Goal: Information Seeking & Learning: Check status

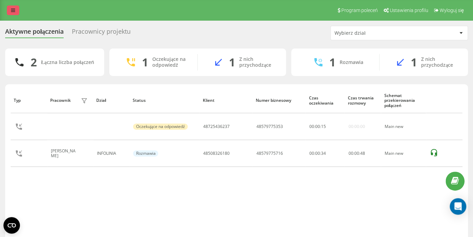
click at [11, 7] on link at bounding box center [13, 10] width 12 height 10
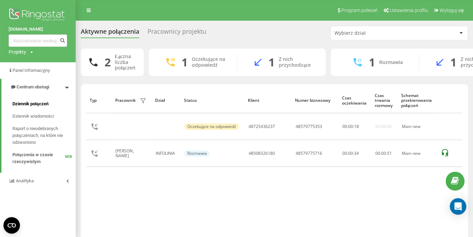
click at [32, 105] on span "Dziennik połączeń" at bounding box center [30, 103] width 36 height 7
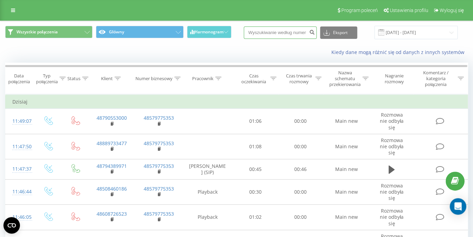
click at [281, 36] on input at bounding box center [280, 32] width 73 height 12
paste input "48508326180"
type input "48508326180"
click at [315, 32] on icon "submit" at bounding box center [312, 31] width 6 height 4
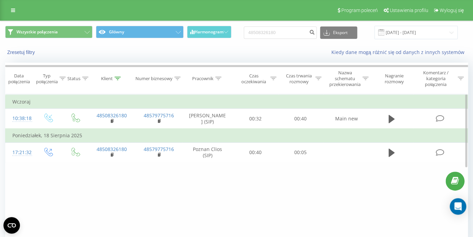
click at [392, 123] on icon at bounding box center [391, 119] width 6 height 8
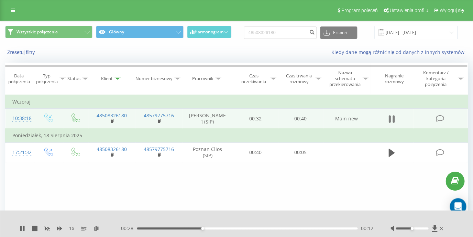
click at [391, 124] on icon at bounding box center [391, 119] width 6 height 10
click at [14, 9] on icon at bounding box center [13, 10] width 4 height 5
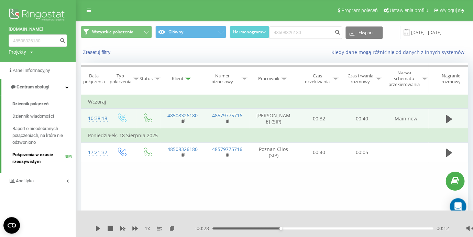
click at [40, 154] on span "Połączenia w czasie rzeczywistym" at bounding box center [38, 158] width 52 height 14
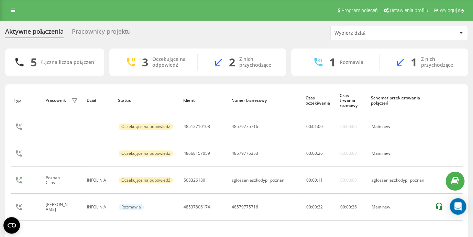
click at [7, 14] on div "Program poleceń Ustawienia profilu Wyloguj się" at bounding box center [236, 10] width 473 height 21
click at [11, 12] on icon at bounding box center [13, 10] width 4 height 5
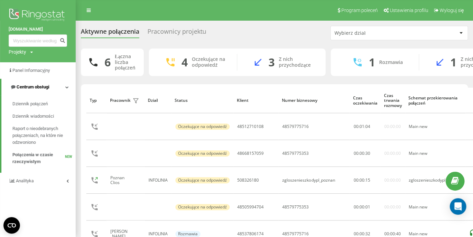
click at [68, 88] on icon at bounding box center [66, 86] width 3 height 3
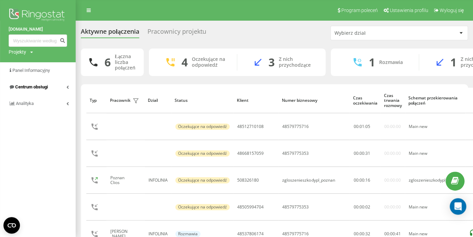
click at [65, 87] on link "Centrum obsługi" at bounding box center [38, 87] width 76 height 16
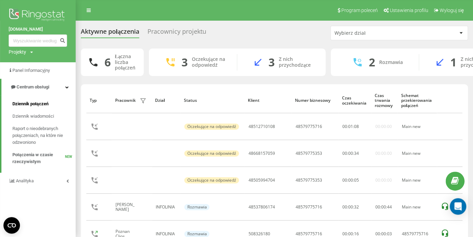
click at [27, 103] on span "Dziennik połączeń" at bounding box center [30, 103] width 36 height 7
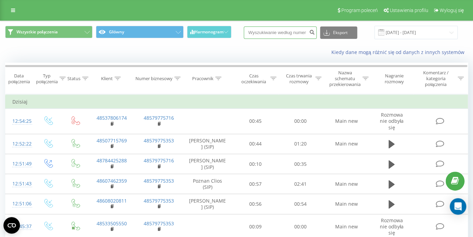
click at [275, 33] on input at bounding box center [280, 32] width 73 height 12
paste input "48537806174"
type input "48537806174"
click at [314, 33] on icon "submit" at bounding box center [312, 31] width 6 height 4
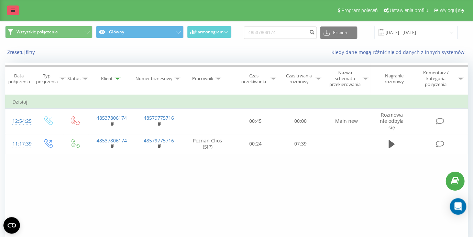
click at [14, 12] on icon at bounding box center [13, 10] width 4 height 5
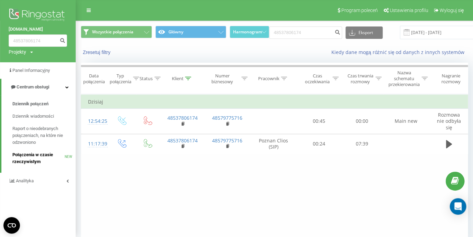
click at [33, 160] on span "Połączenia w czasie rzeczywistym" at bounding box center [38, 158] width 52 height 14
click at [35, 154] on span "Połączenia w czasie rzeczywistym" at bounding box center [38, 158] width 52 height 14
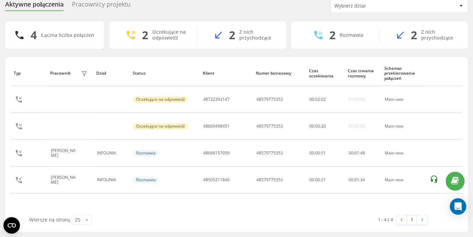
scroll to position [27, 0]
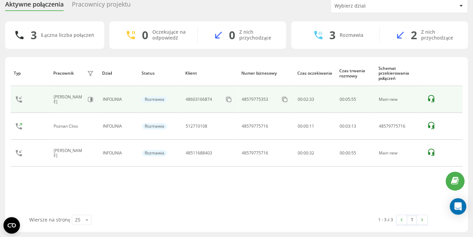
click at [325, 99] on div "00:02:33" at bounding box center [314, 99] width 34 height 5
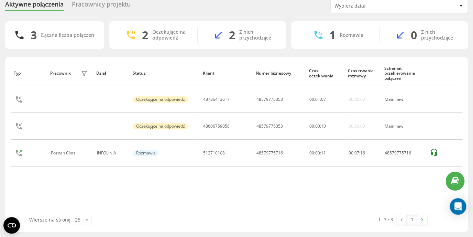
click at [115, 5] on div "Pracownicy projektu" at bounding box center [101, 6] width 59 height 11
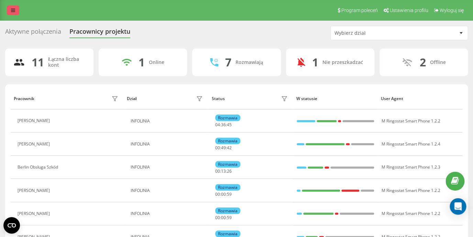
click at [11, 11] on link at bounding box center [13, 10] width 12 height 10
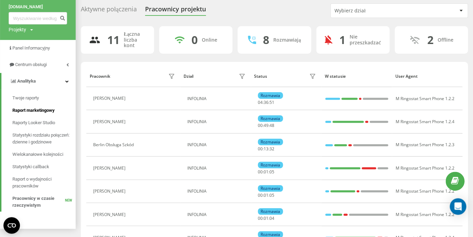
scroll to position [33, 0]
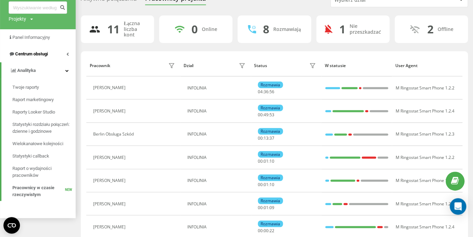
click at [70, 53] on link "Centrum obsługi" at bounding box center [38, 54] width 76 height 16
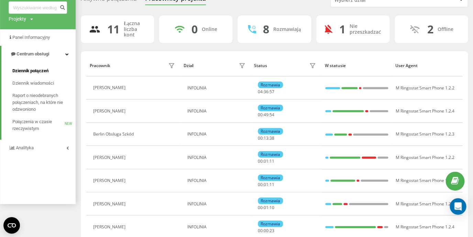
click at [45, 69] on span "Dziennik połączeń" at bounding box center [30, 70] width 36 height 7
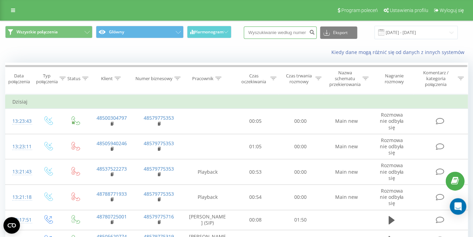
click at [287, 32] on input at bounding box center [280, 32] width 73 height 12
paste input "514080457"
type input "514080457"
click at [315, 32] on icon "submit" at bounding box center [312, 31] width 6 height 4
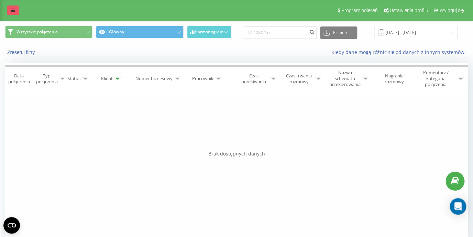
click at [14, 12] on icon at bounding box center [13, 10] width 4 height 5
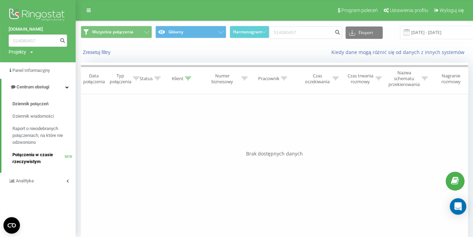
click at [30, 161] on span "Połączenia w czasie rzeczywistym" at bounding box center [38, 158] width 52 height 14
